Goal: Task Accomplishment & Management: Manage account settings

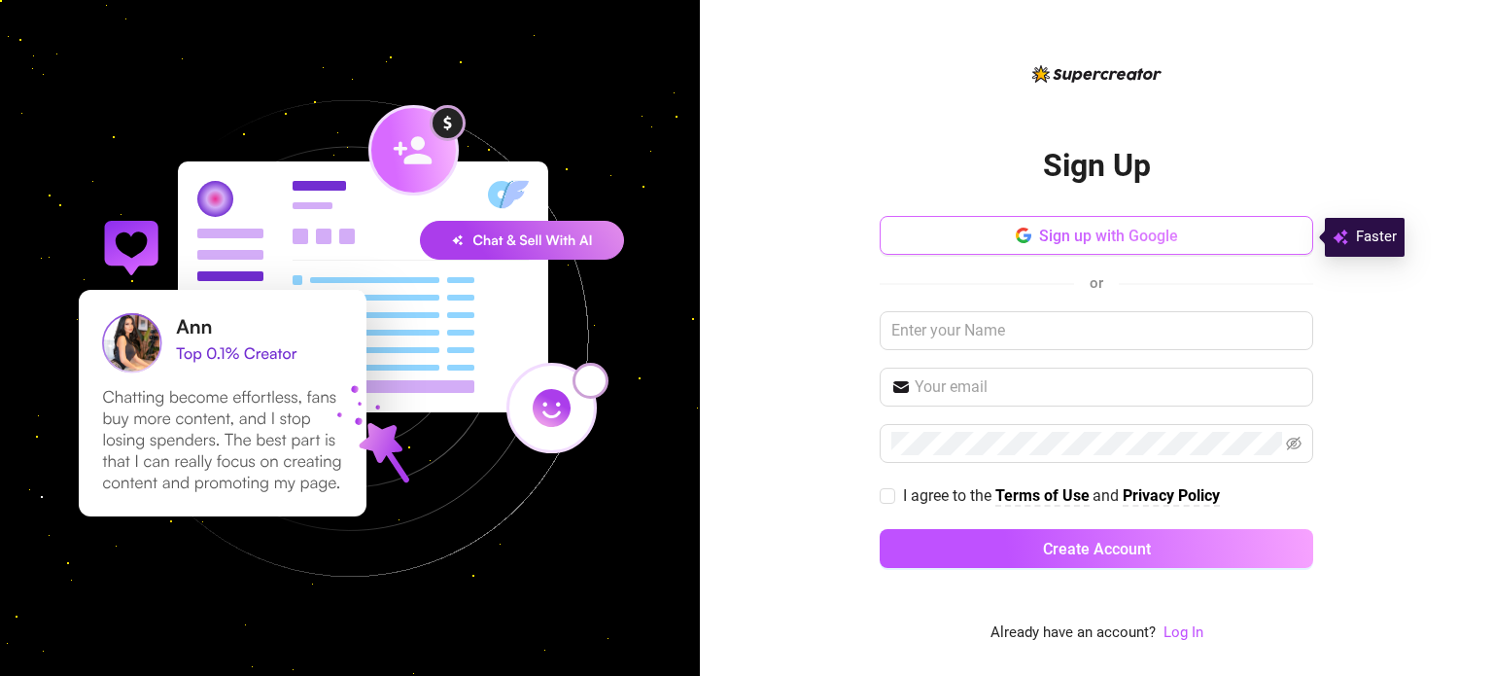
click at [1178, 237] on button "Sign up with Google" at bounding box center [1097, 235] width 434 height 39
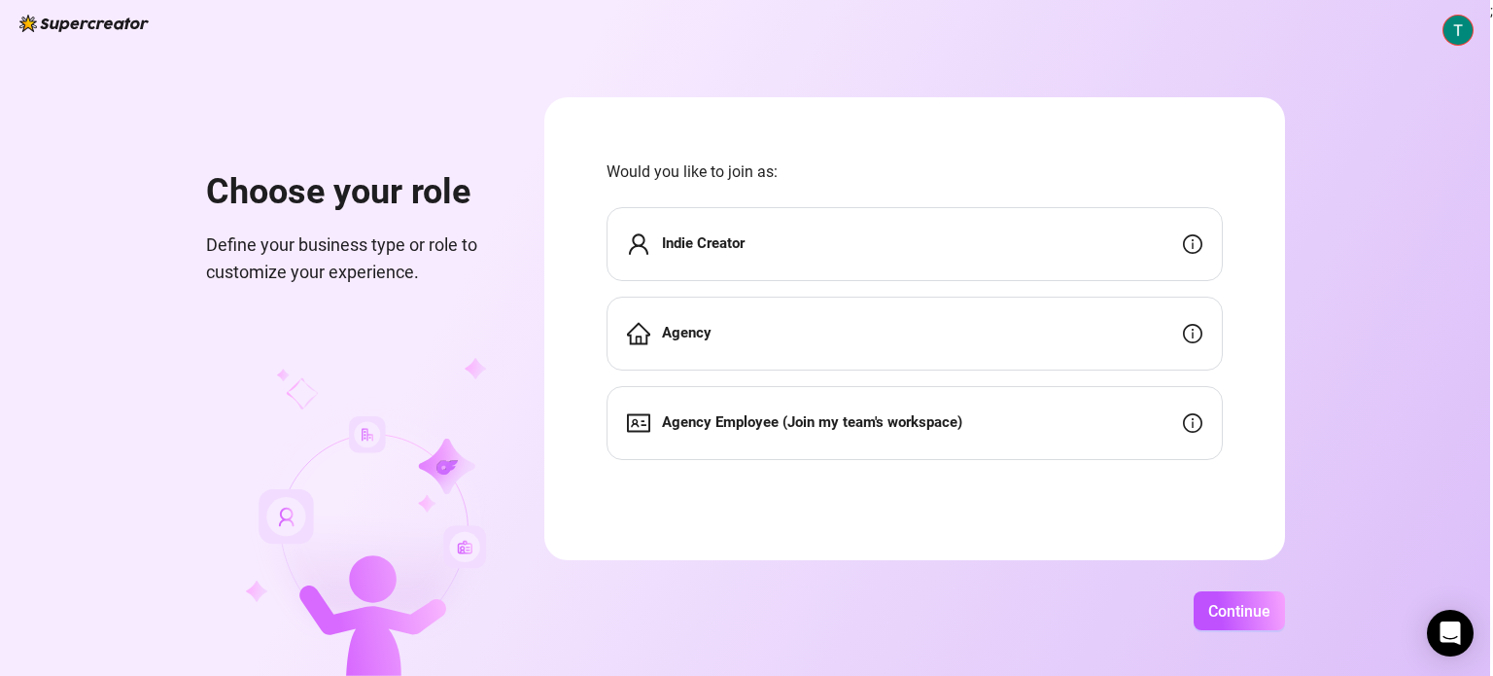
click at [1141, 324] on div "Agency" at bounding box center [915, 334] width 616 height 74
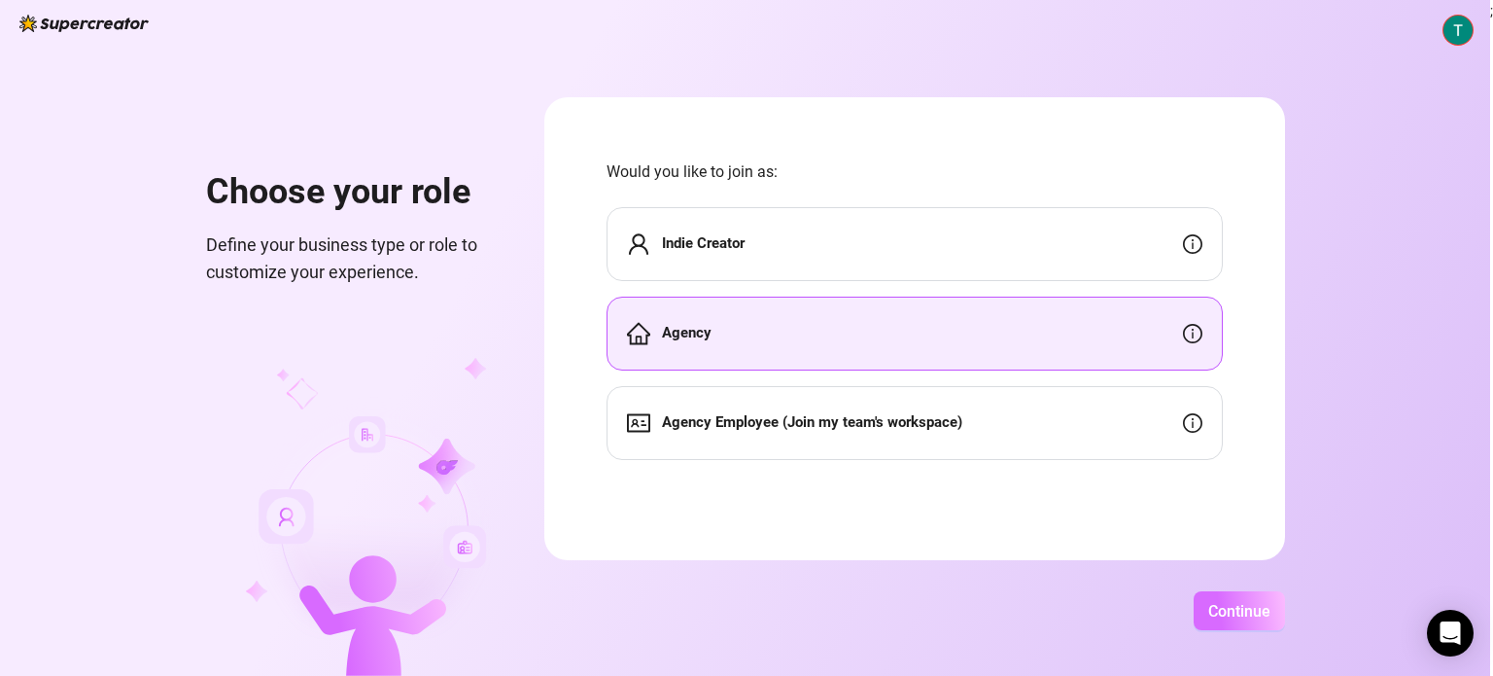
click at [1212, 602] on span "Continue" at bounding box center [1239, 611] width 62 height 18
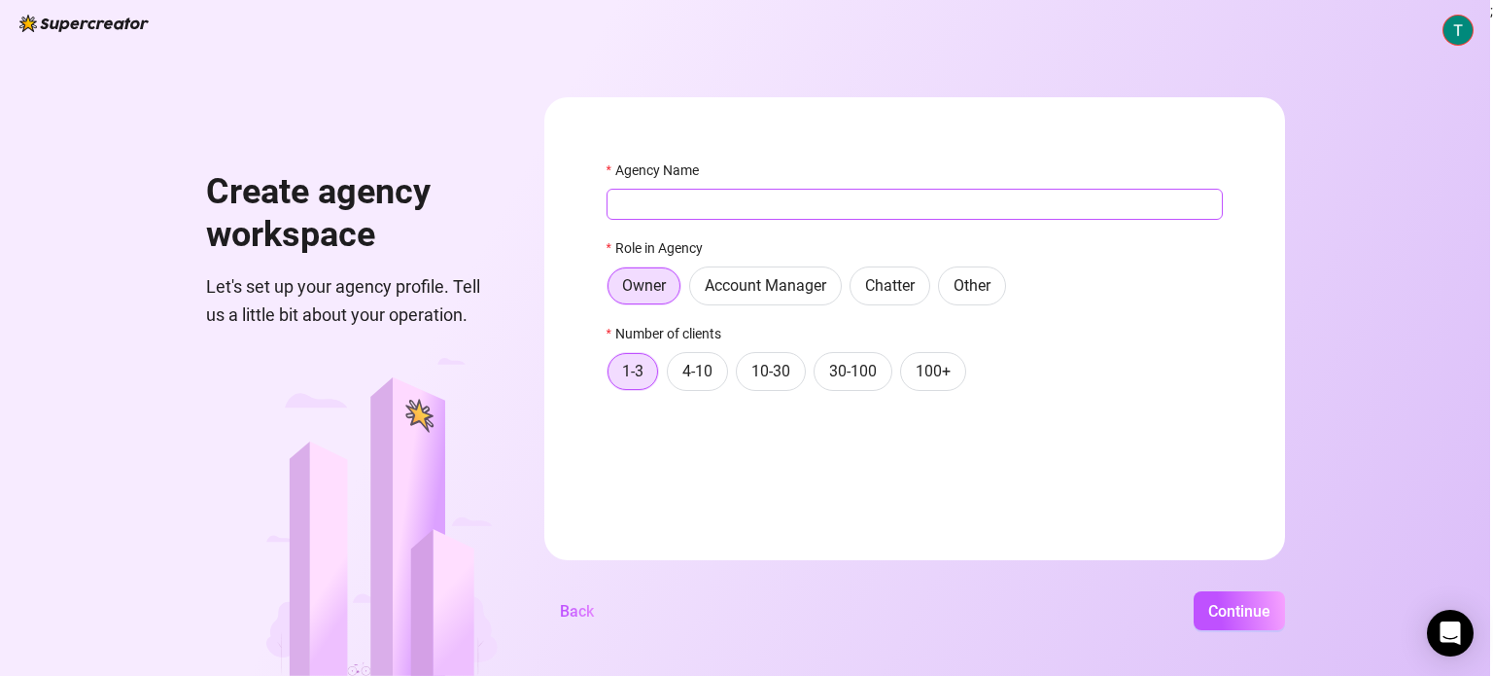
click at [815, 206] on input "Agency Name" at bounding box center [915, 204] width 616 height 31
type input "Lytte Oy"
click at [1213, 616] on span "Continue" at bounding box center [1239, 611] width 62 height 18
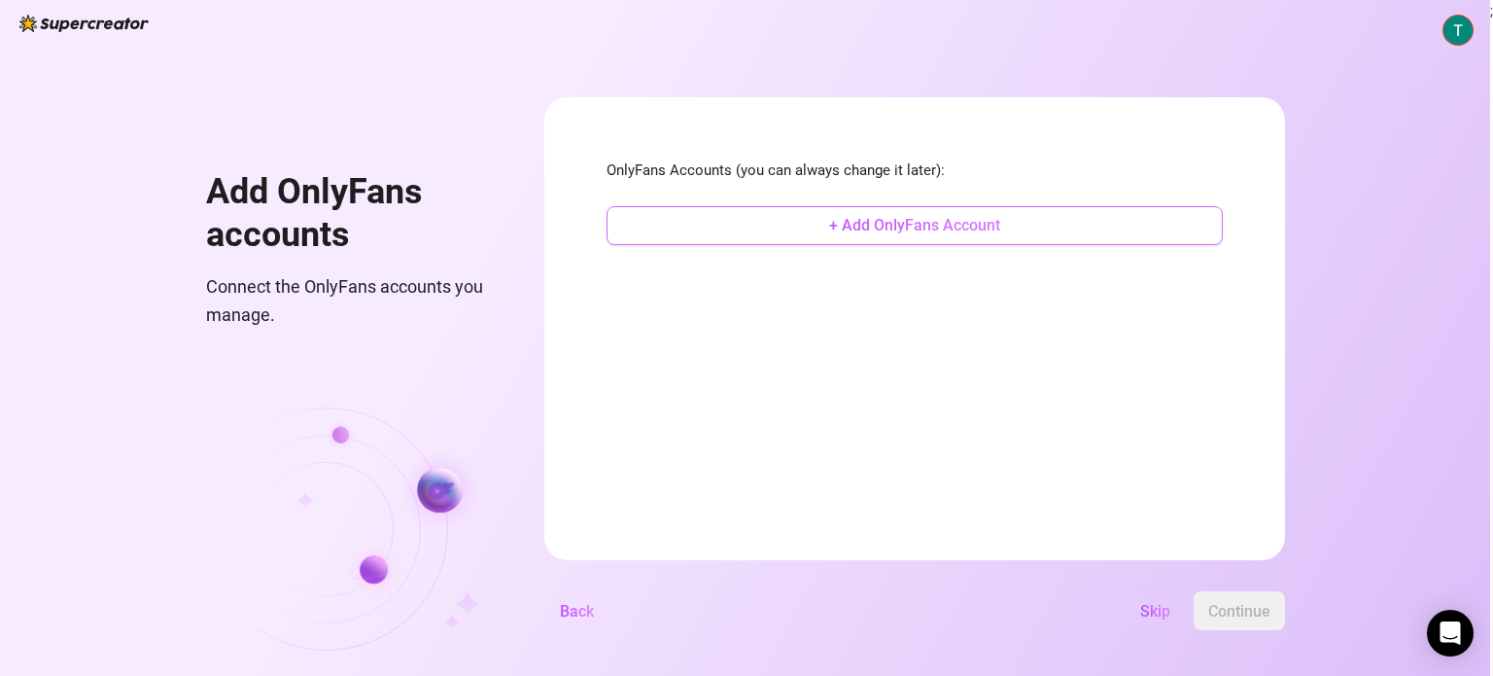
click at [965, 221] on span "+ Add OnlyFans Account" at bounding box center [914, 225] width 171 height 18
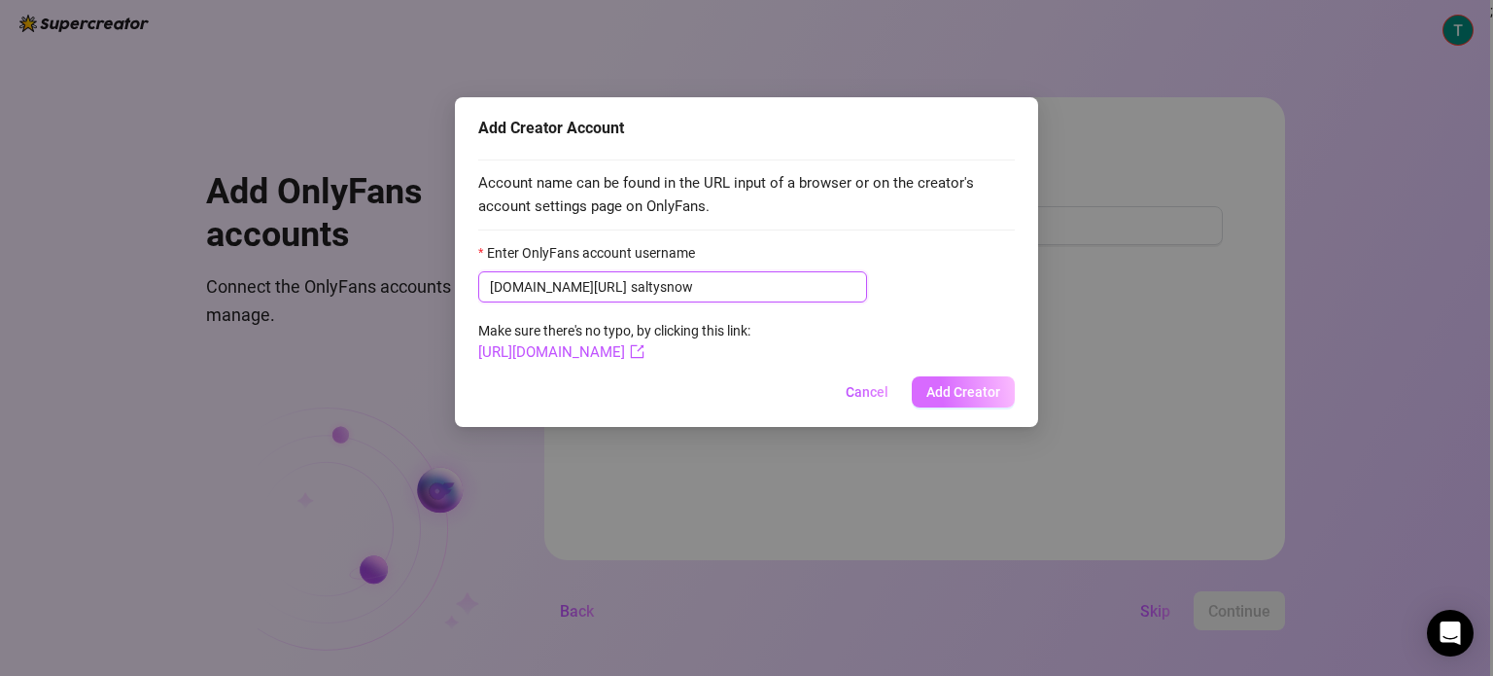
type input "saltysnow"
click at [944, 390] on span "Add Creator" at bounding box center [964, 392] width 74 height 16
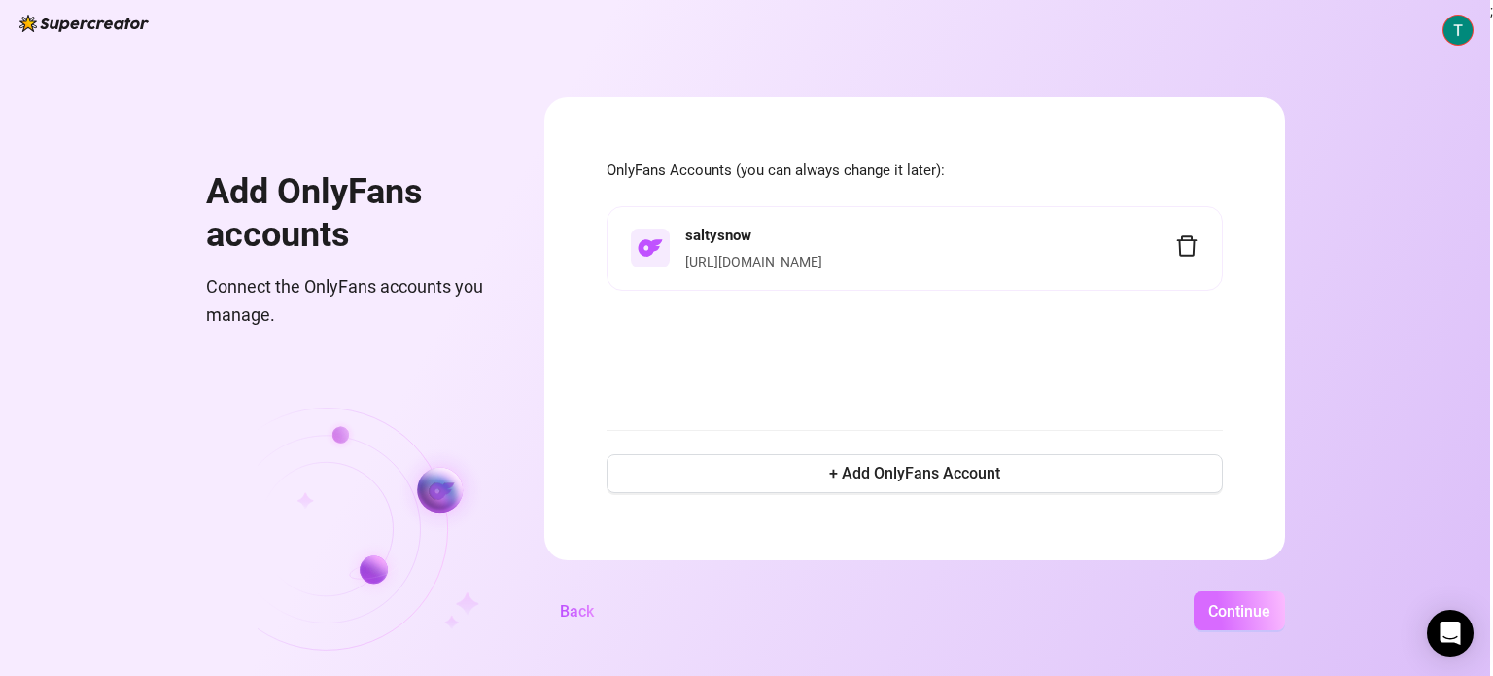
click at [1213, 616] on span "Continue" at bounding box center [1239, 611] width 62 height 18
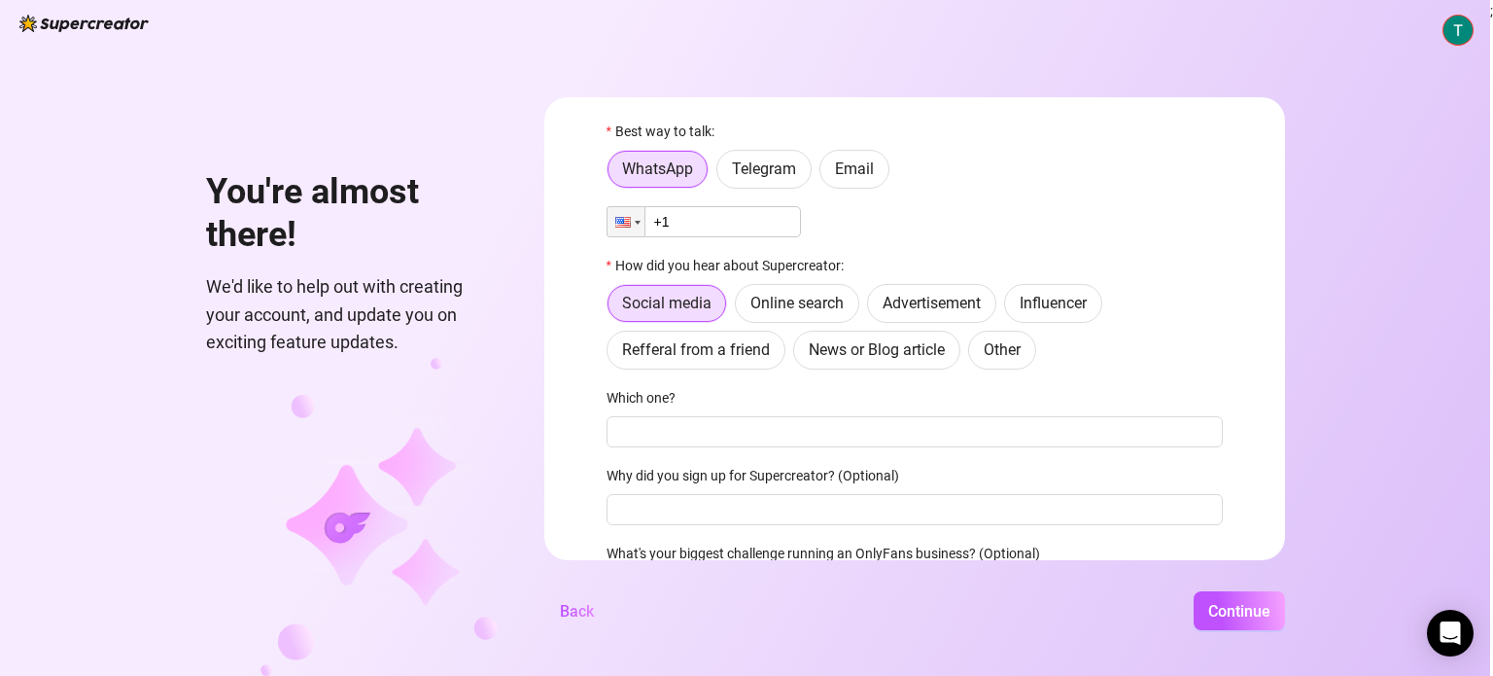
scroll to position [42, 0]
click at [850, 173] on span "Email" at bounding box center [854, 166] width 39 height 18
click at [825, 171] on input "Email" at bounding box center [825, 171] width 0 height 0
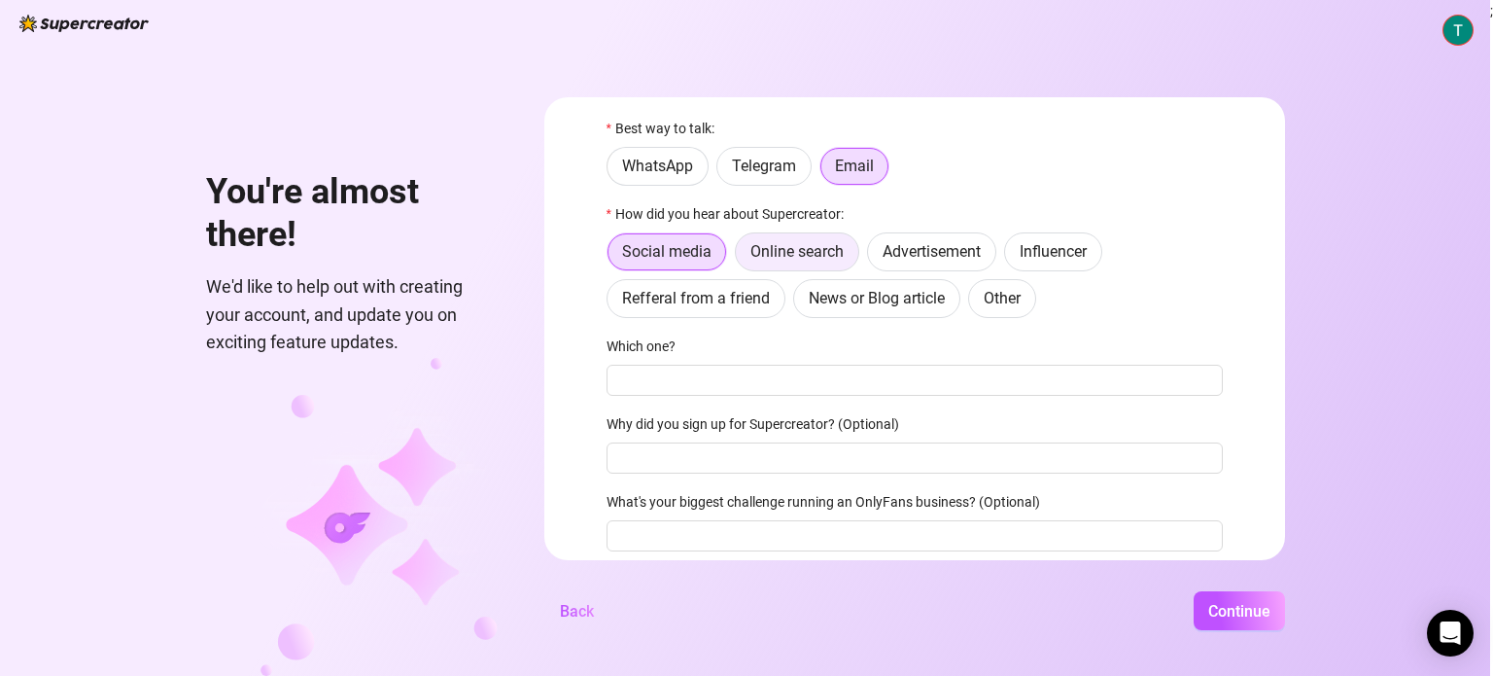
click at [837, 255] on span "Online search" at bounding box center [797, 251] width 93 height 18
click at [741, 257] on input "Online search" at bounding box center [741, 257] width 0 height 0
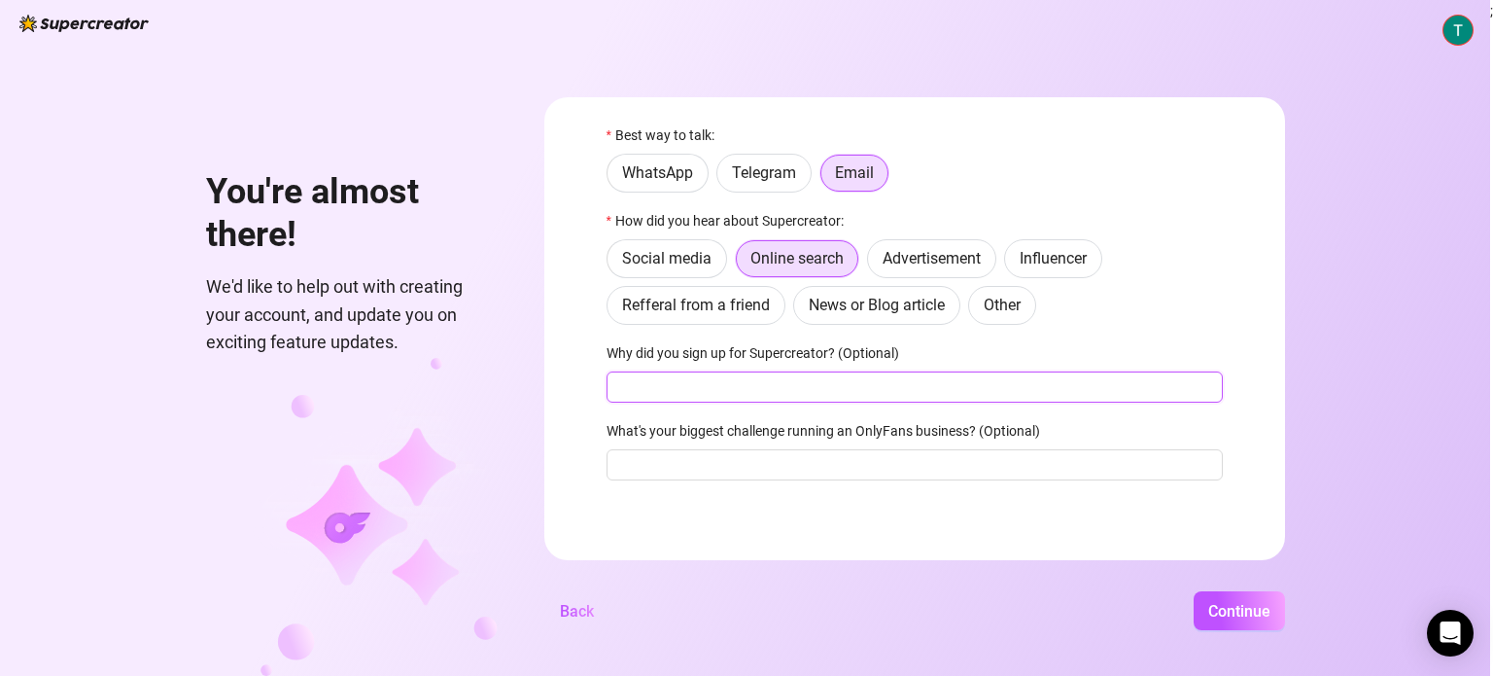
click at [1005, 381] on input "Why did you sign up for Supercreator? (Optional)" at bounding box center [915, 386] width 616 height 31
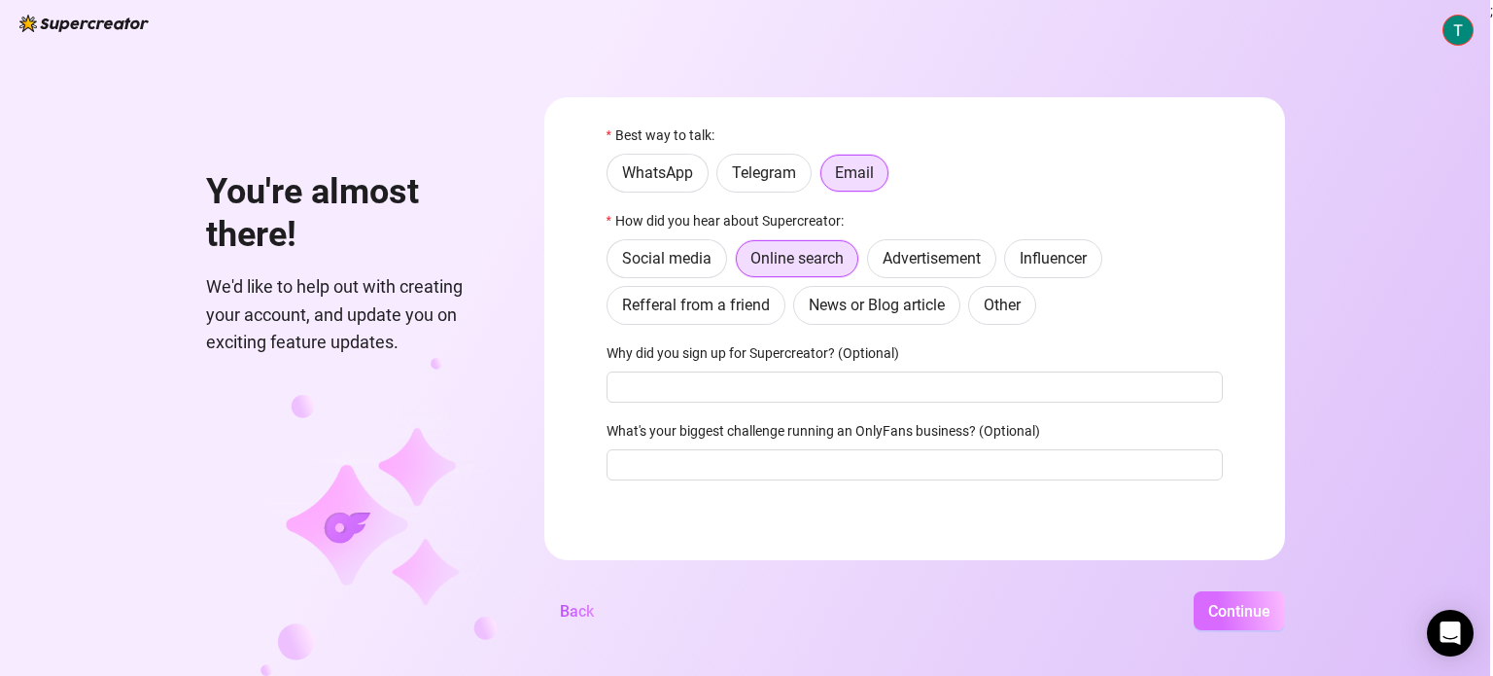
click at [1217, 608] on span "Continue" at bounding box center [1239, 611] width 62 height 18
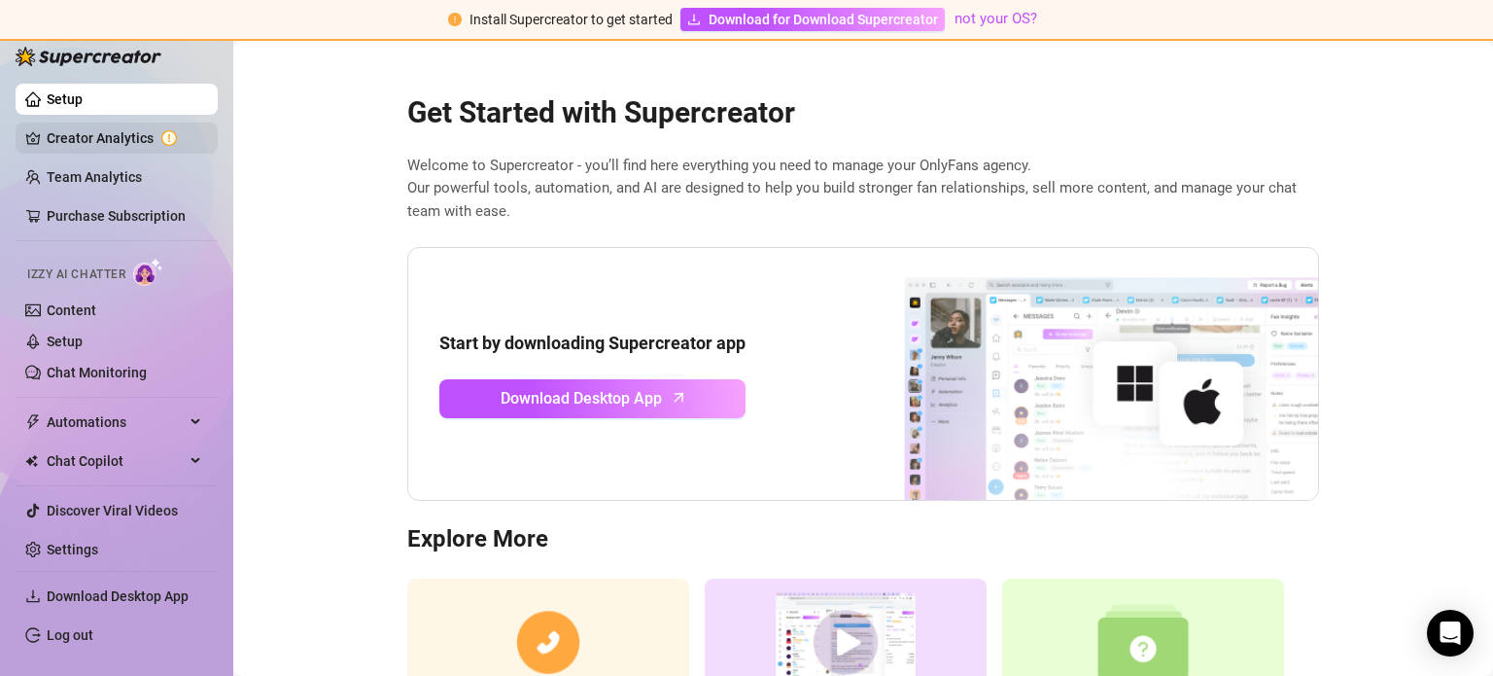
click at [99, 134] on link "Creator Analytics" at bounding box center [125, 137] width 156 height 31
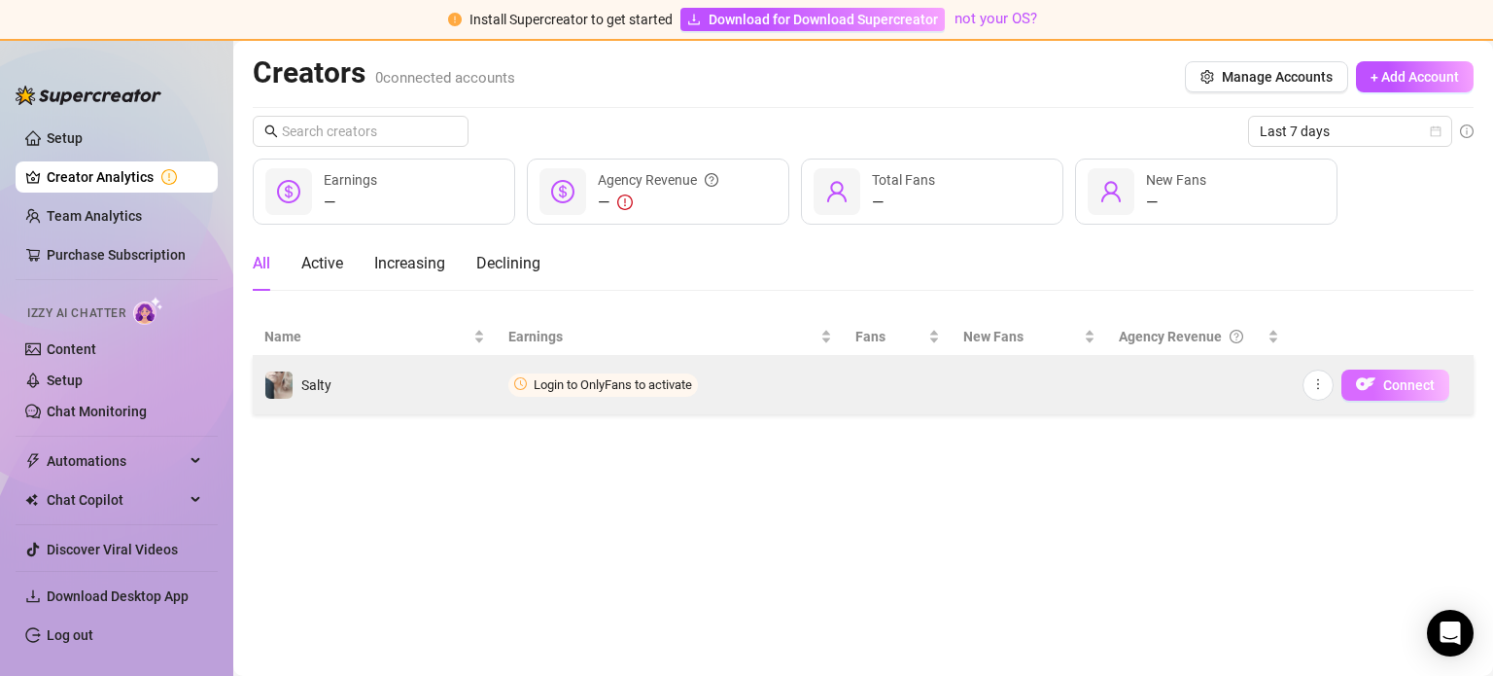
click at [1391, 378] on span "Connect" at bounding box center [1409, 385] width 52 height 16
click at [1397, 380] on span "Connect" at bounding box center [1409, 385] width 52 height 16
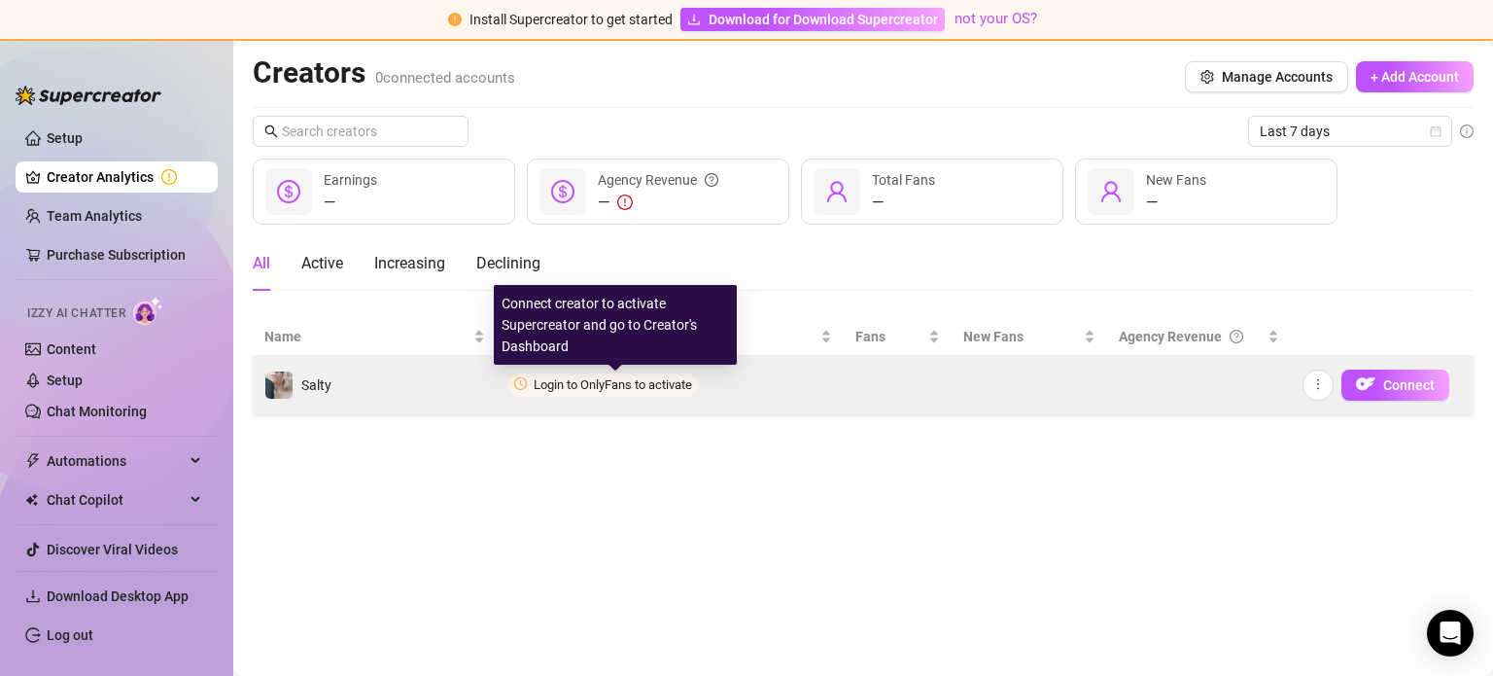
click at [595, 388] on span "Login to OnlyFans to activate" at bounding box center [613, 384] width 158 height 15
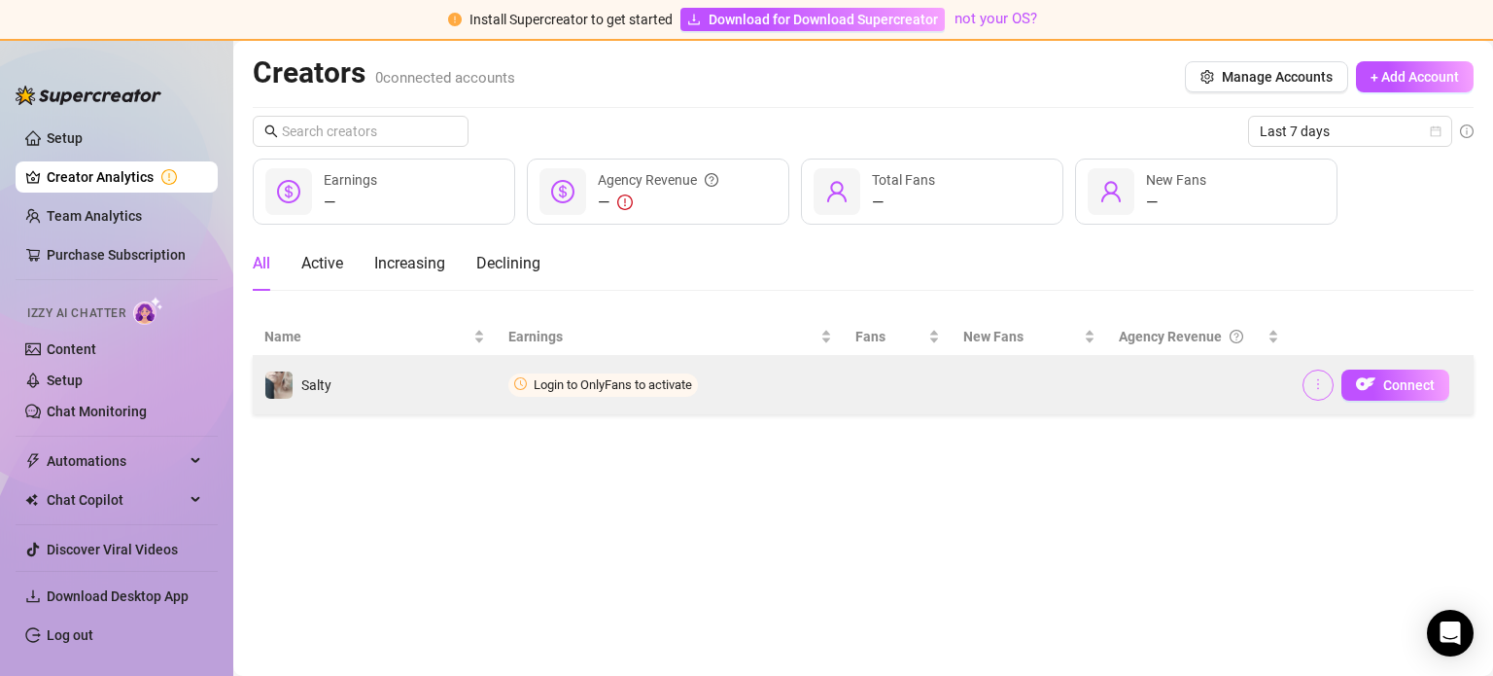
click at [1320, 393] on button "button" at bounding box center [1318, 384] width 31 height 31
click at [1391, 380] on span "Connect" at bounding box center [1409, 385] width 52 height 16
click at [1392, 380] on span "Connect" at bounding box center [1409, 385] width 52 height 16
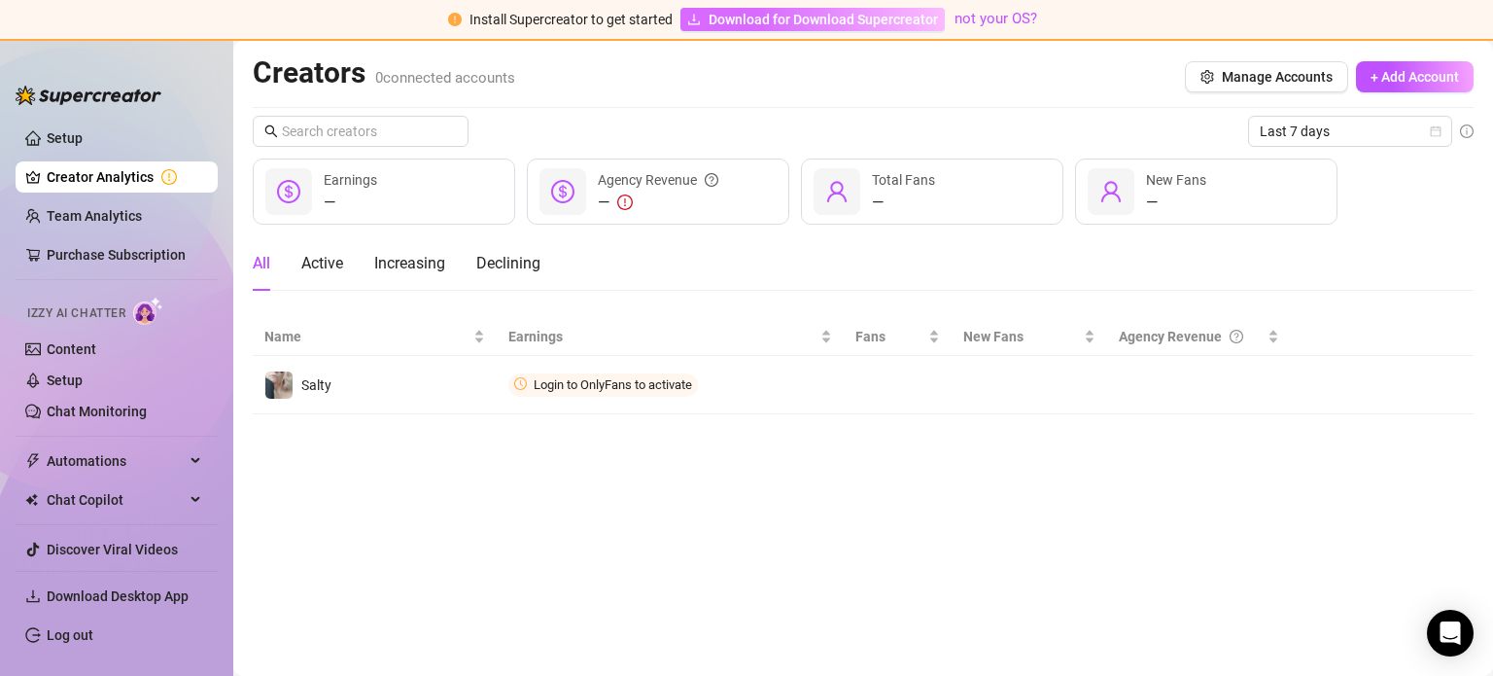
click at [760, 21] on span "Download for Download Supercreator" at bounding box center [823, 19] width 229 height 21
click at [1308, 81] on span "Manage Accounts" at bounding box center [1277, 77] width 111 height 16
